Goal: Share content: Share content

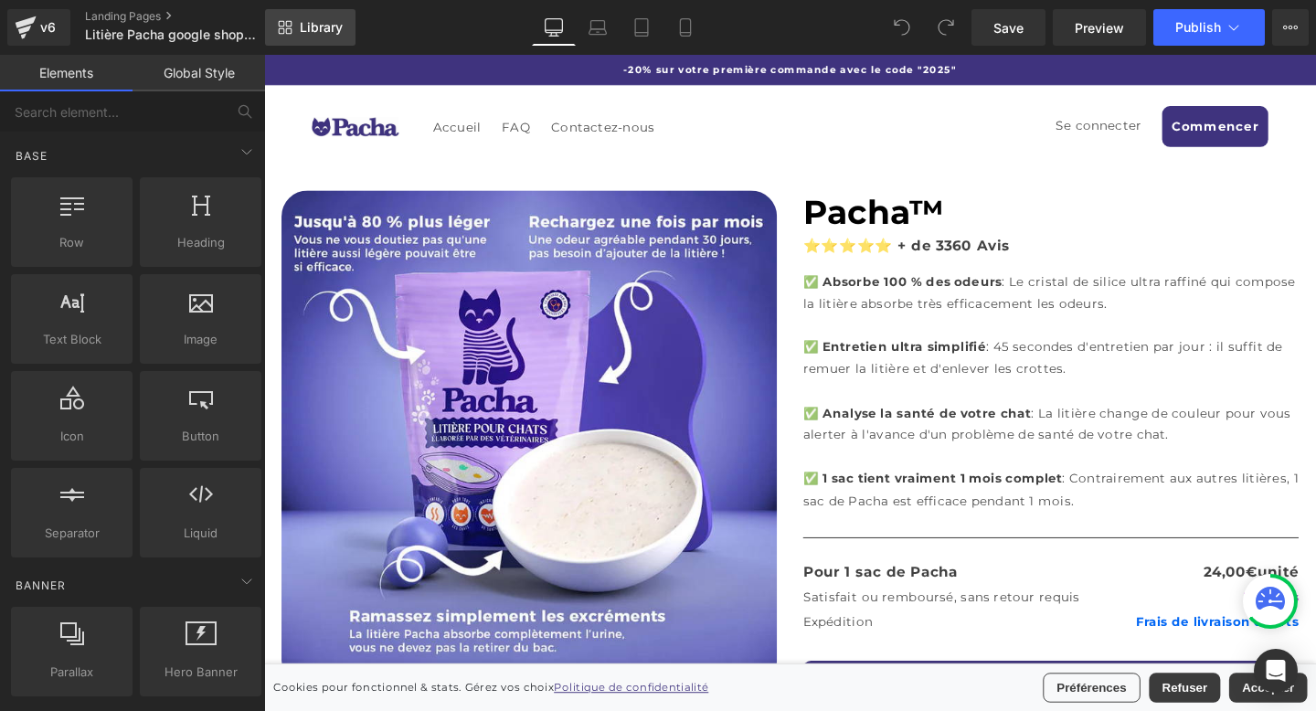
click at [281, 40] on link "Library" at bounding box center [310, 27] width 90 height 37
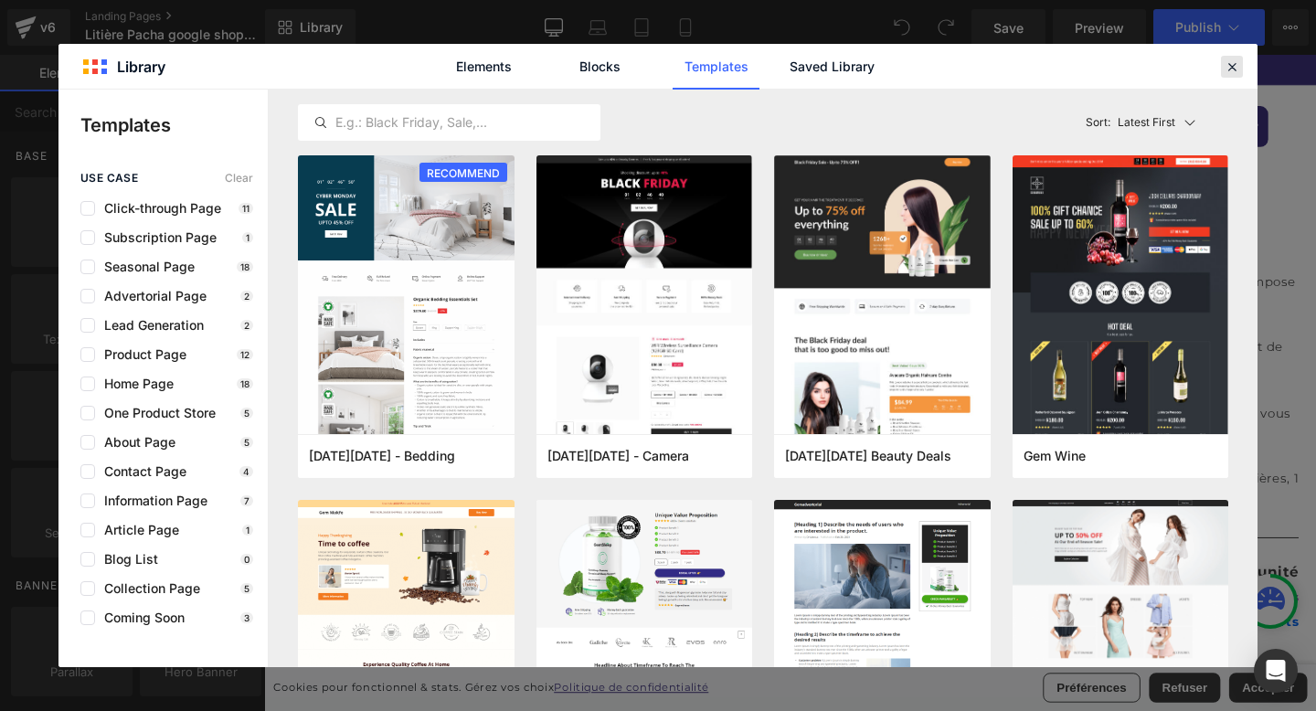
click at [1237, 65] on icon at bounding box center [1232, 66] width 16 height 16
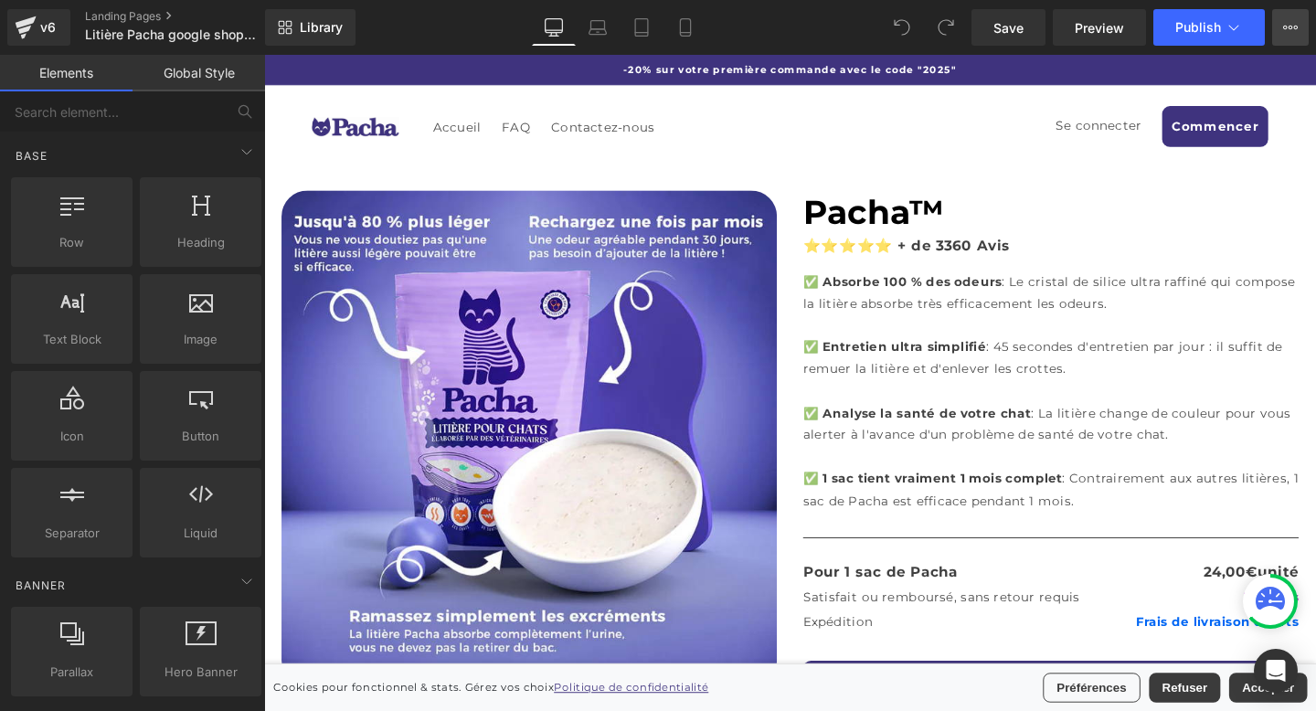
click at [1281, 24] on button "View Live Page View with current Template Save Template to Library Schedule Pub…" at bounding box center [1290, 27] width 37 height 37
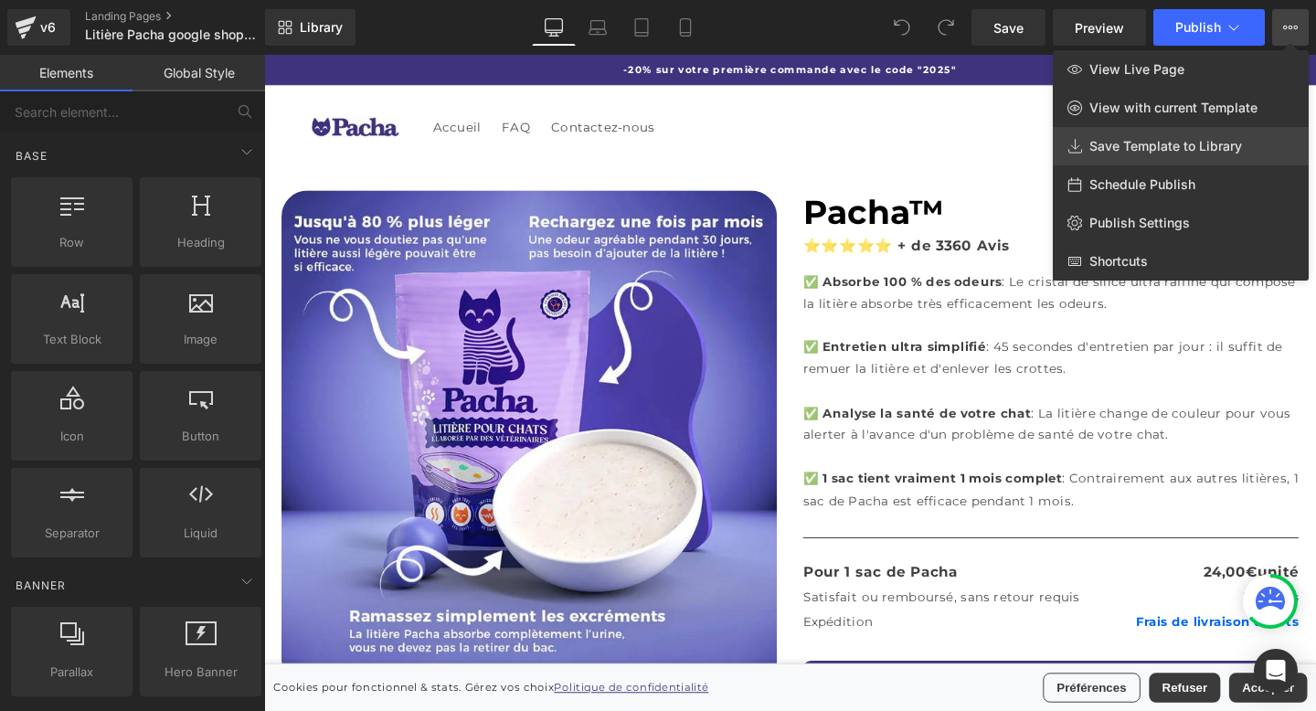
click at [1186, 161] on link "Save Template to Library" at bounding box center [1181, 146] width 256 height 38
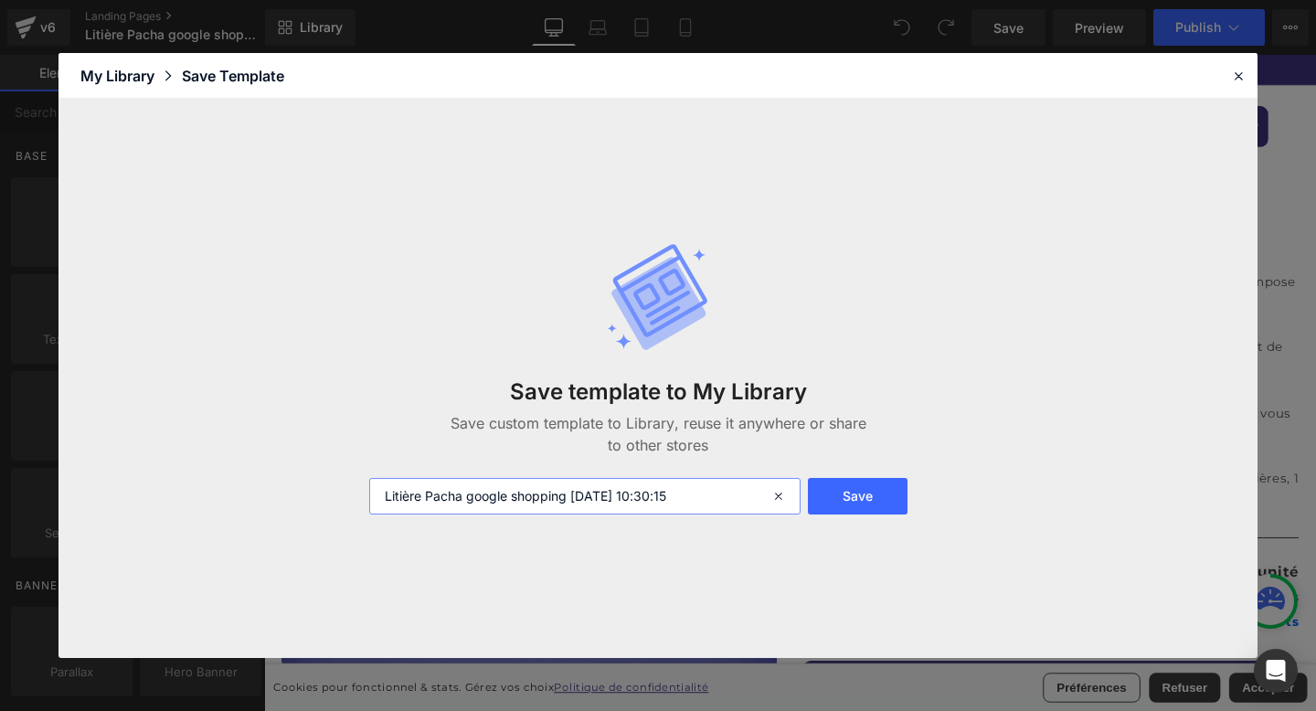
click at [731, 487] on input "Litière Pacha google shopping [DATE] 10:30:15" at bounding box center [584, 496] width 431 height 37
type input "GOOGLE LANDING PAGE"
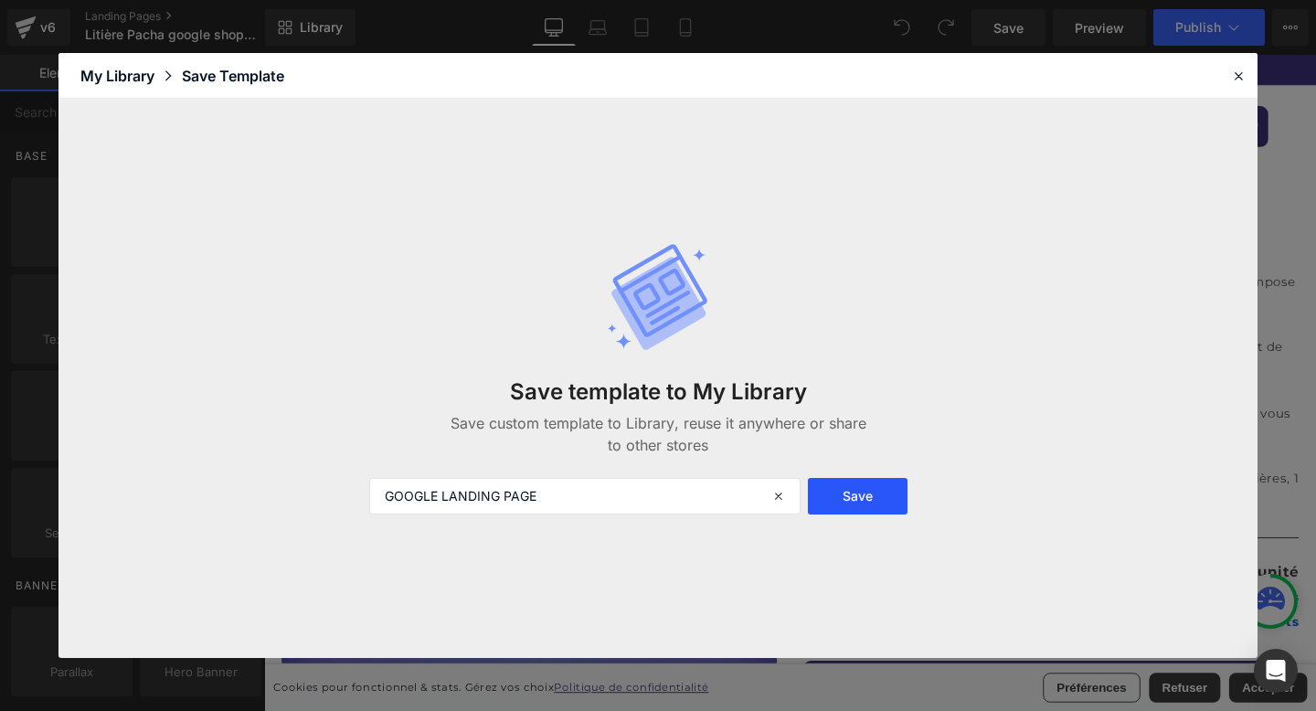
click at [888, 490] on button "Save" at bounding box center [858, 496] width 100 height 37
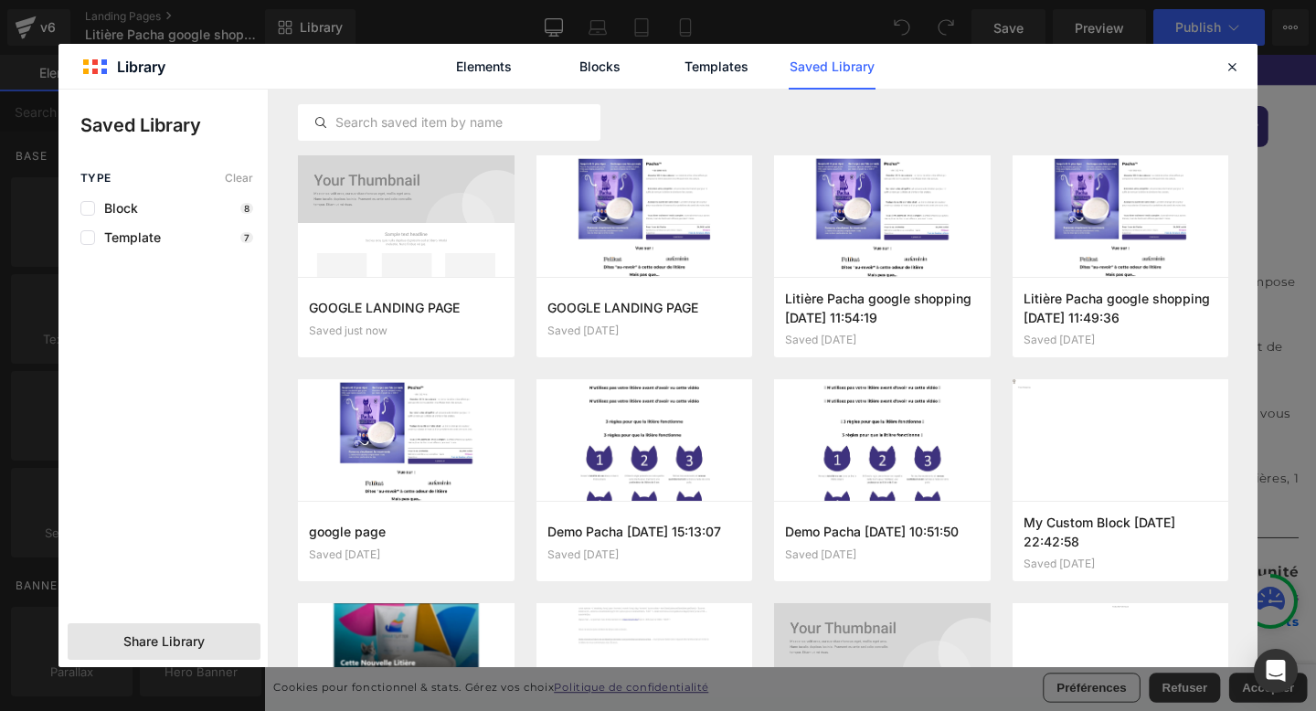
click at [130, 641] on span "Share Library" at bounding box center [163, 641] width 81 height 18
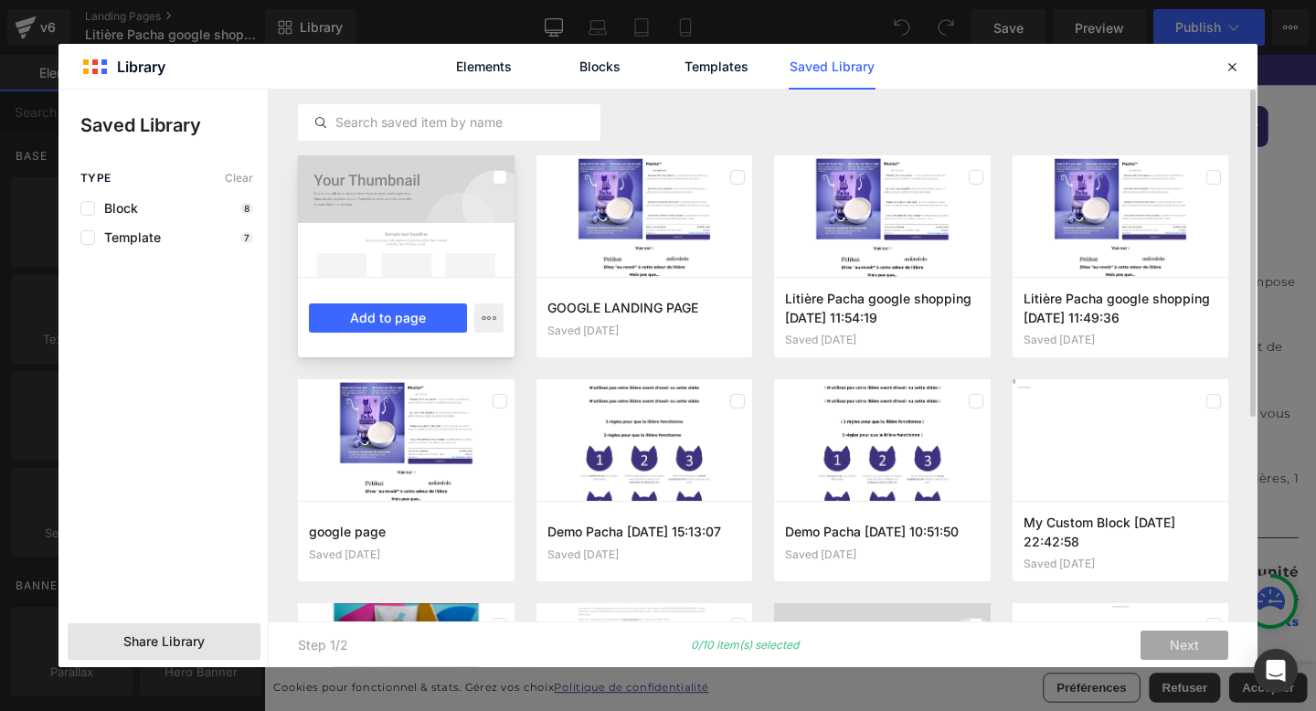
click at [466, 196] on div at bounding box center [406, 216] width 217 height 122
click at [415, 221] on div at bounding box center [406, 216] width 217 height 122
click at [471, 235] on div at bounding box center [406, 216] width 217 height 122
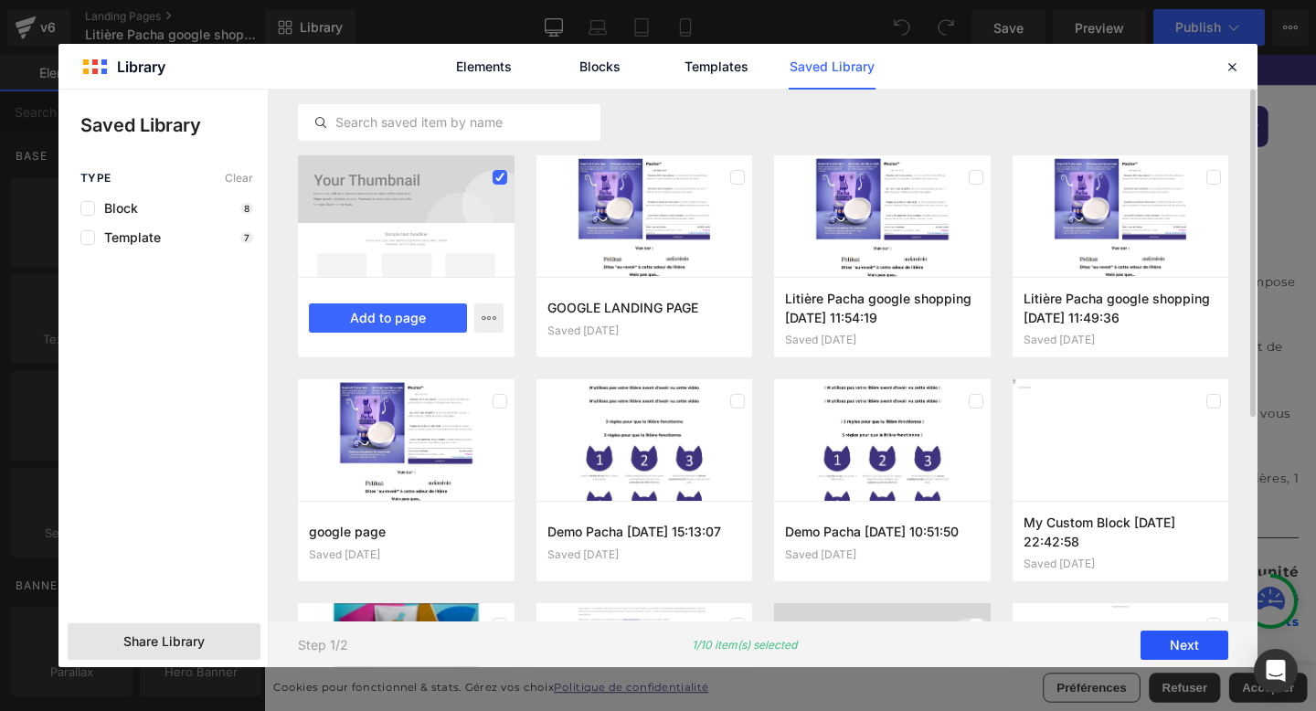
click at [1172, 647] on button "Next" at bounding box center [1185, 645] width 88 height 29
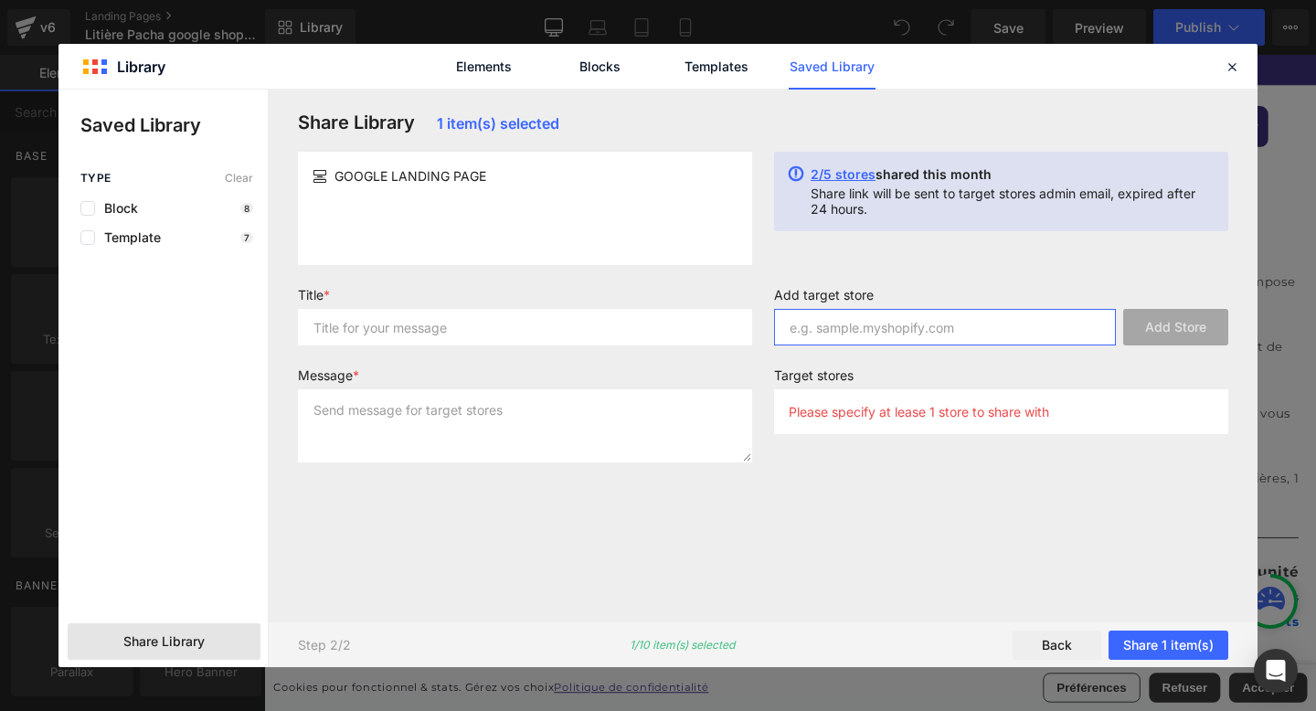
click at [871, 324] on input "text" at bounding box center [945, 327] width 342 height 37
paste input "[DOMAIN_NAME]"
type input "[DOMAIN_NAME]"
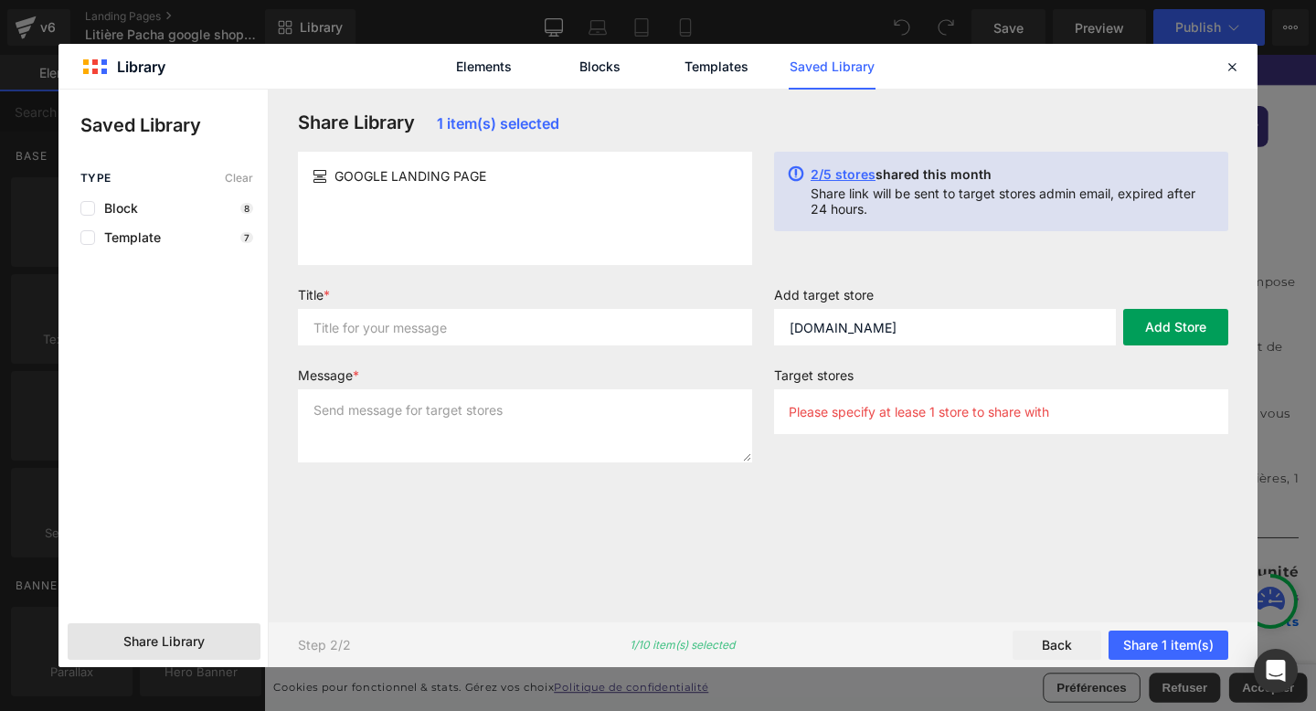
click at [1151, 338] on button "Add Store" at bounding box center [1175, 327] width 105 height 37
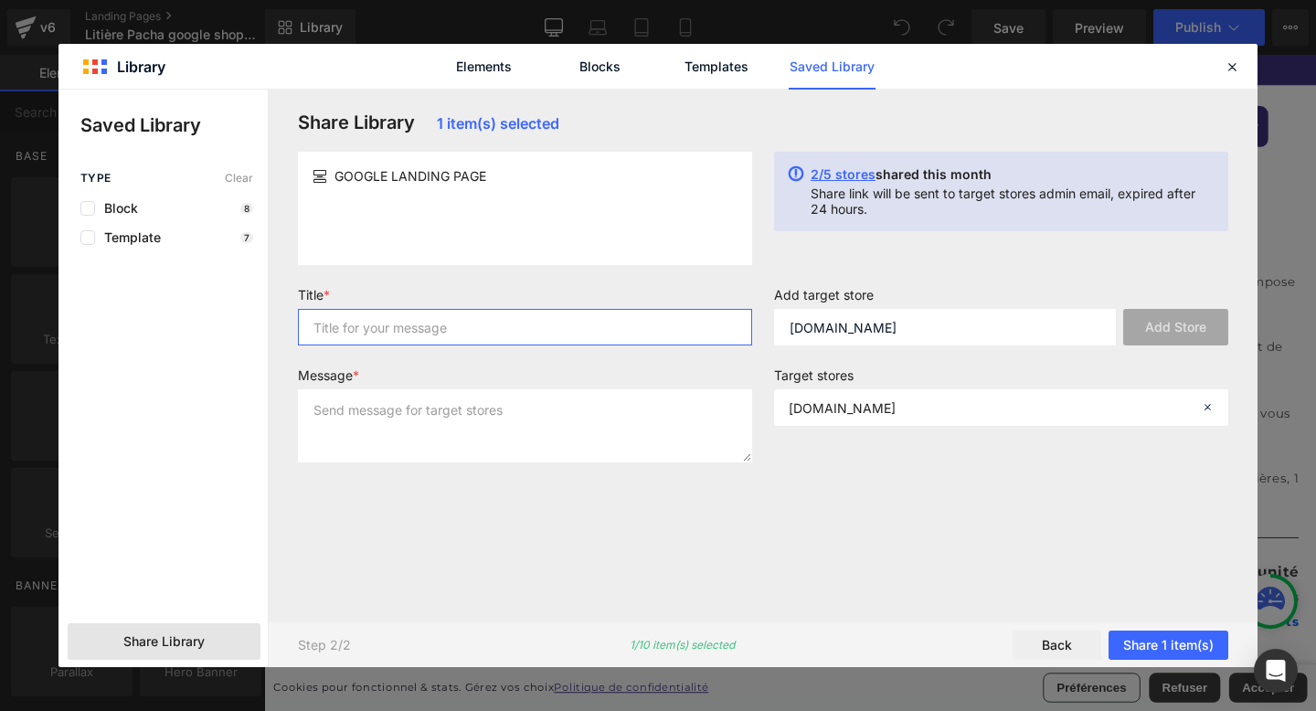
click at [622, 333] on input "text" at bounding box center [525, 327] width 454 height 37
click at [640, 321] on input "GOOGLE LANDING PAGE" at bounding box center [525, 327] width 454 height 37
type input "GOOGLE LANDING PAGE"
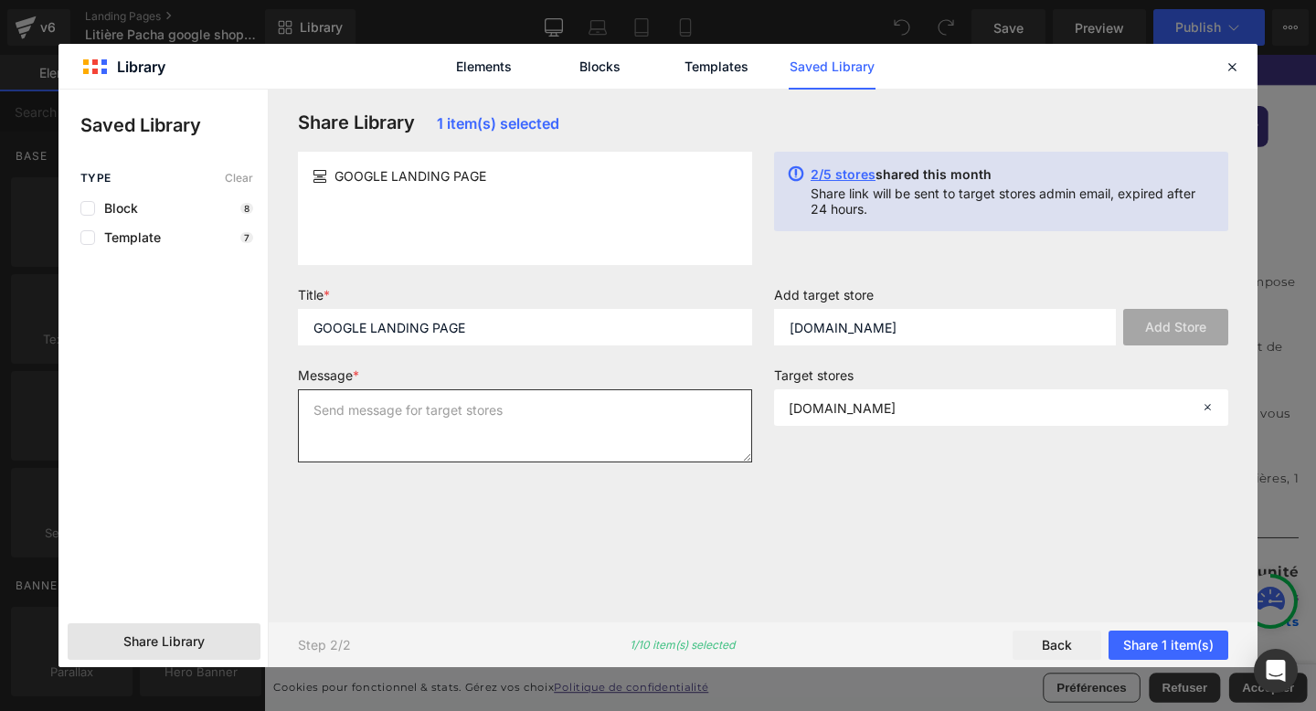
click at [554, 399] on textarea at bounding box center [525, 425] width 454 height 73
paste textarea "GOOGLE LANDING PAGE"
type textarea "GOOGLE LANDING PAGE"
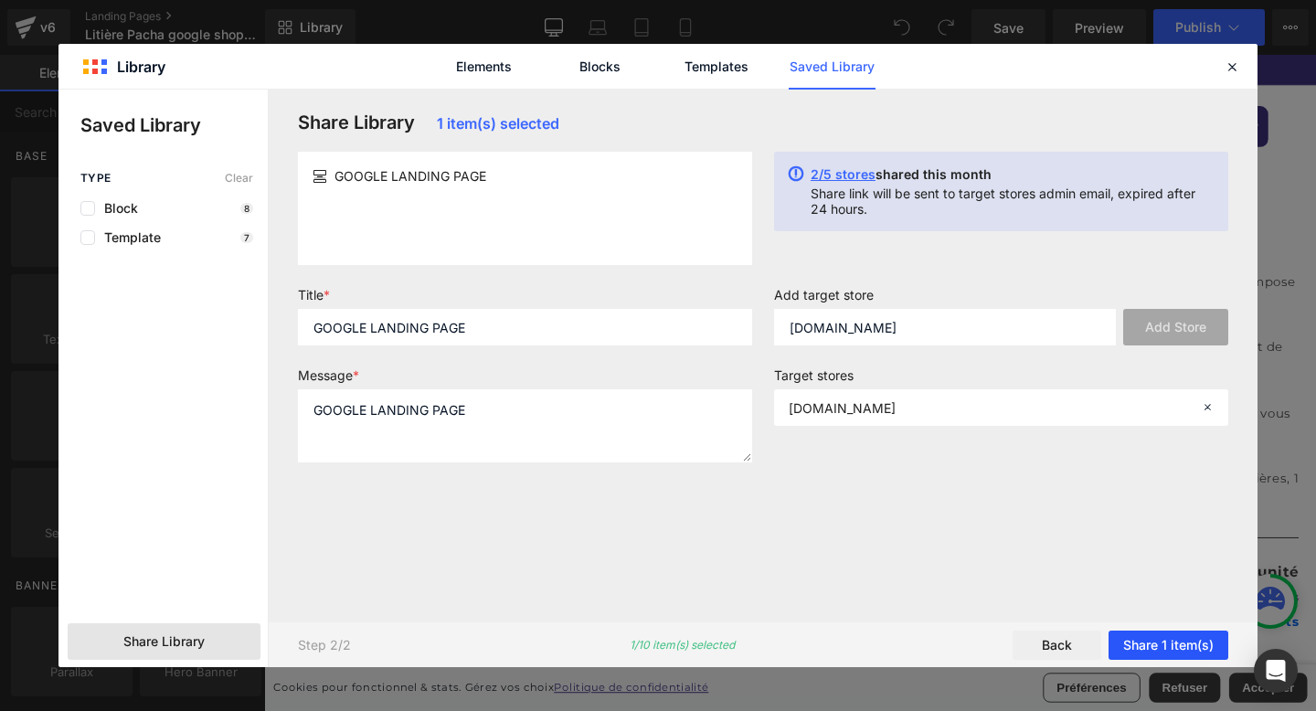
click at [1156, 635] on button "Share 1 item(s)" at bounding box center [1169, 645] width 120 height 29
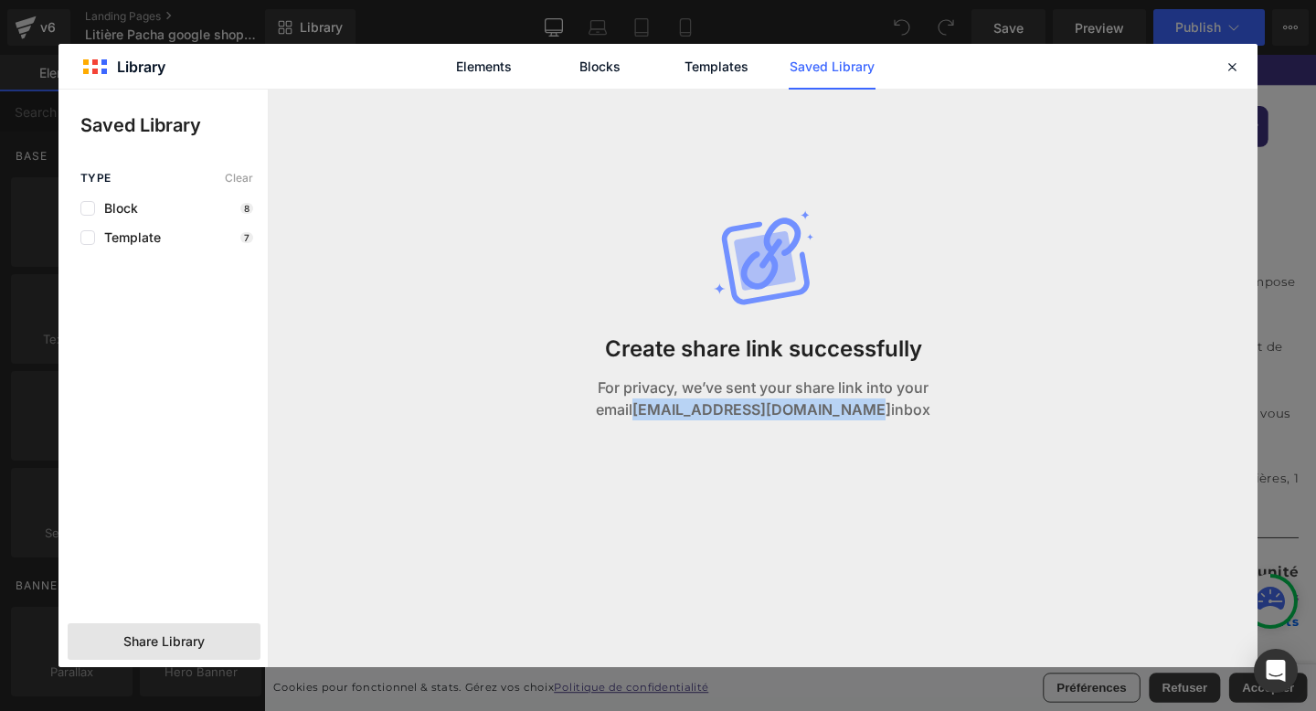
drag, startPoint x: 858, startPoint y: 405, endPoint x: 623, endPoint y: 407, distance: 234.9
click at [623, 407] on p "For privacy, we’ve sent your share link into your email [EMAIL_ADDRESS][DOMAIN_…" at bounding box center [764, 399] width 440 height 44
copy strong "[EMAIL_ADDRESS][DOMAIN_NAME]"
